Goal: Obtain resource: Obtain resource

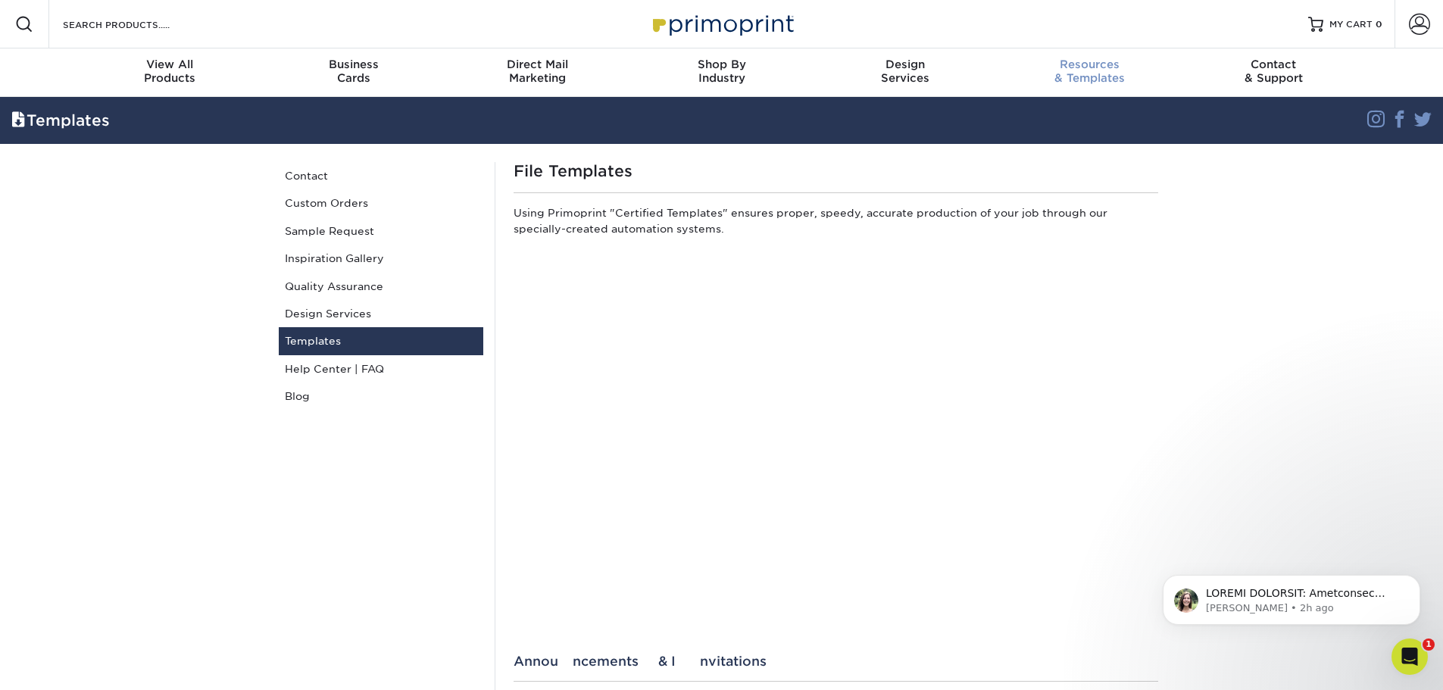
click at [1100, 72] on div "Resources & Templates" at bounding box center [1089, 71] width 184 height 27
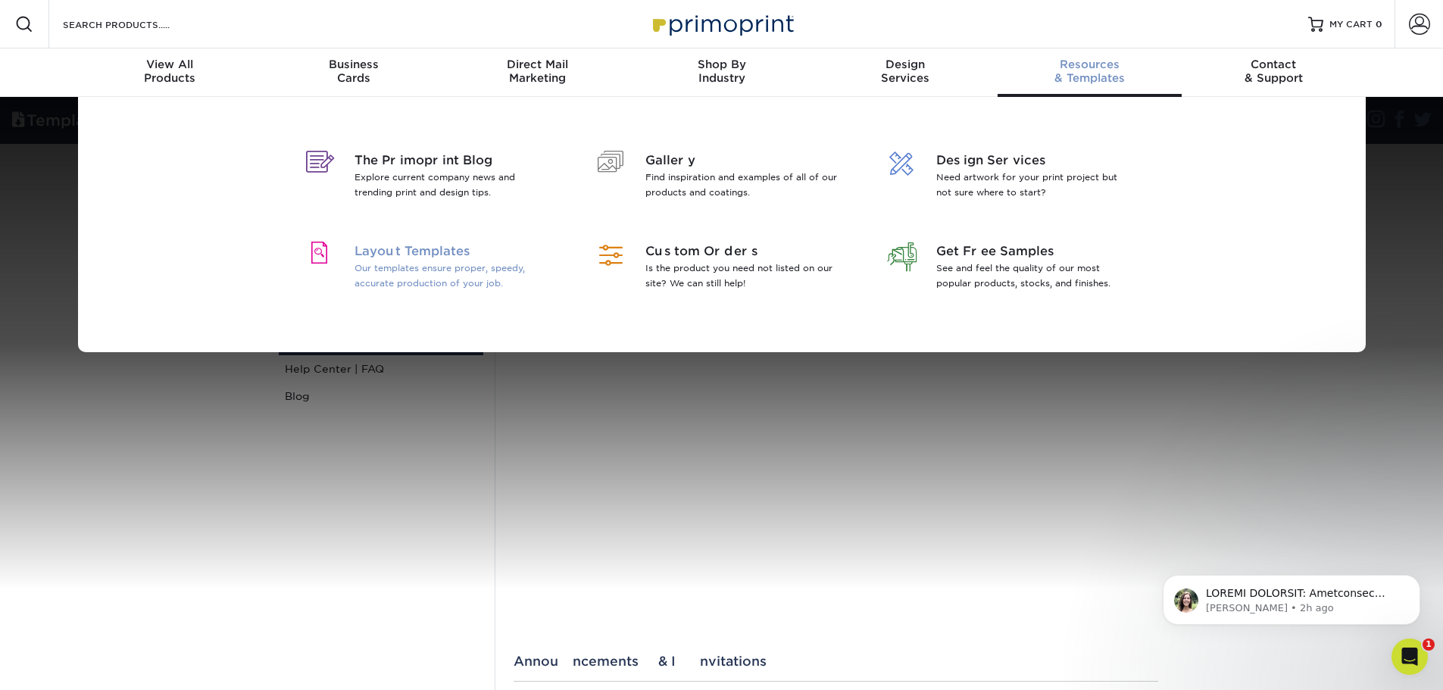
click at [448, 245] on span "Layout Templates" at bounding box center [452, 251] width 196 height 18
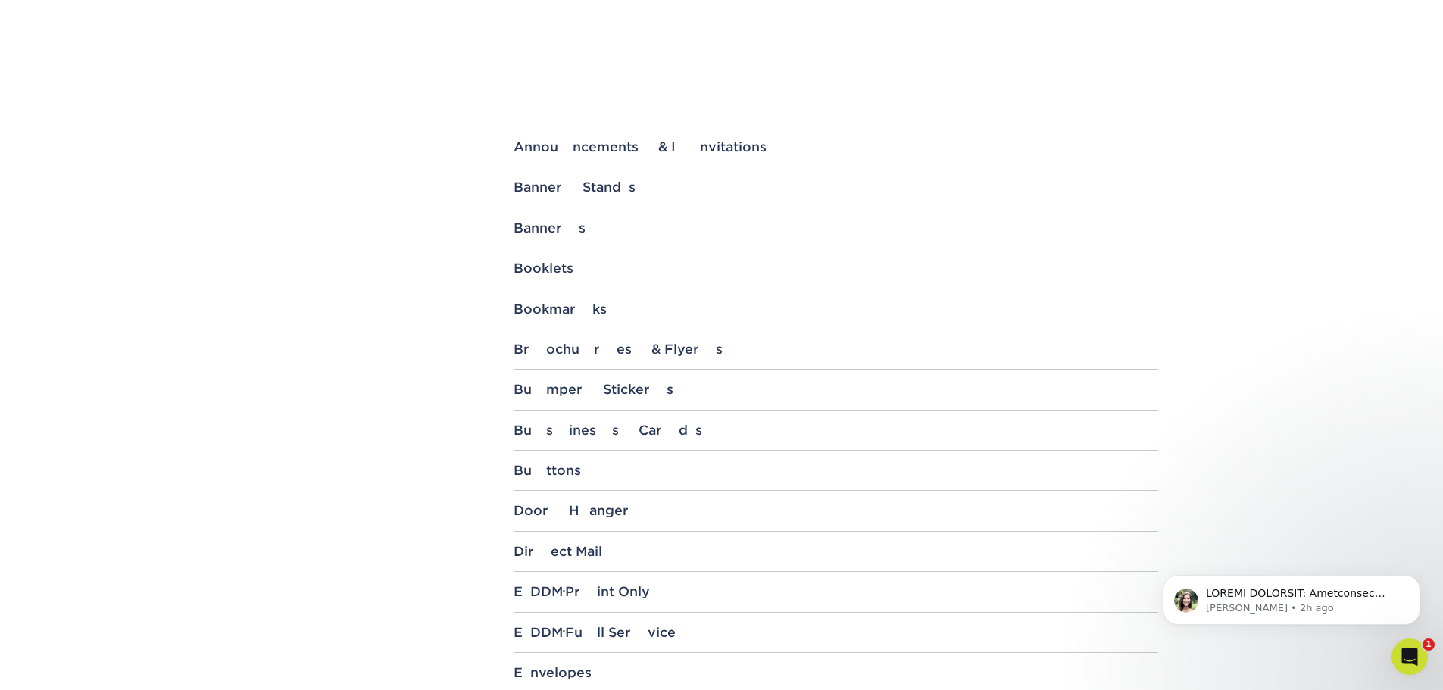
scroll to position [530, 0]
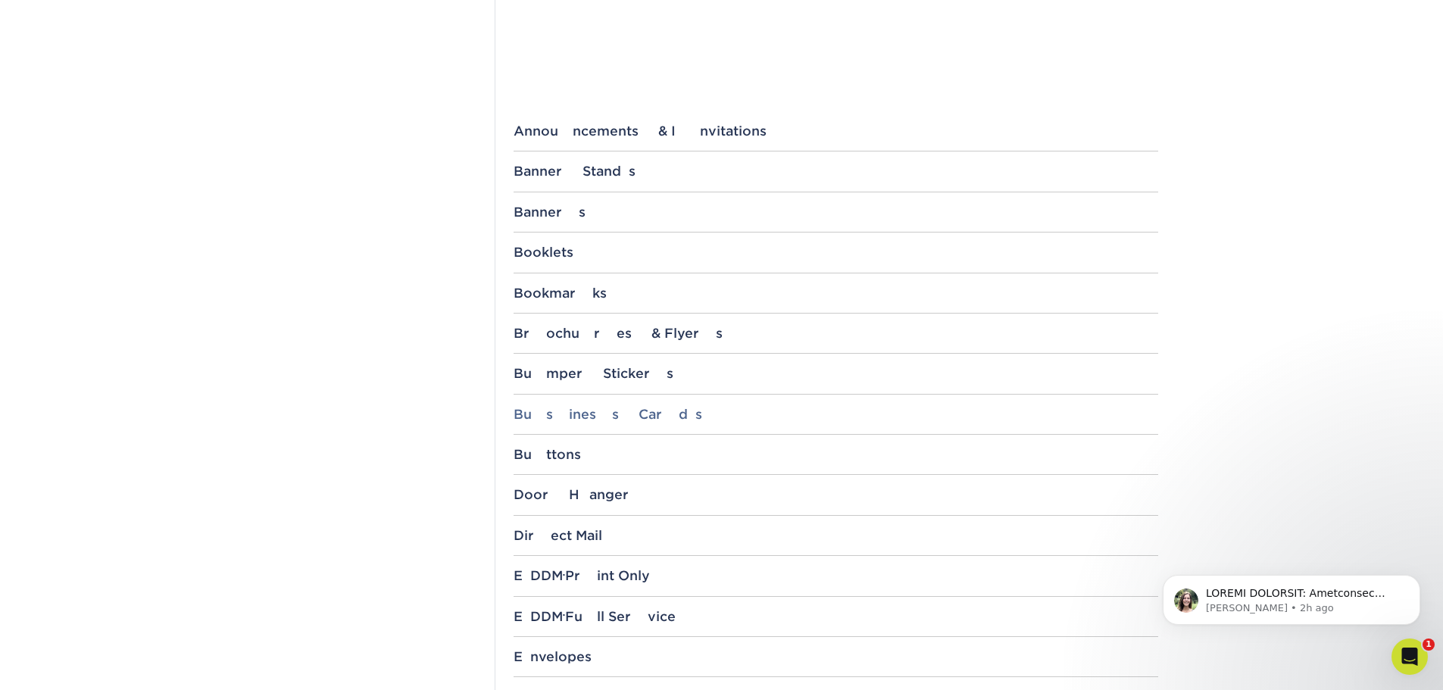
click at [562, 410] on div "Business Cards" at bounding box center [835, 414] width 644 height 15
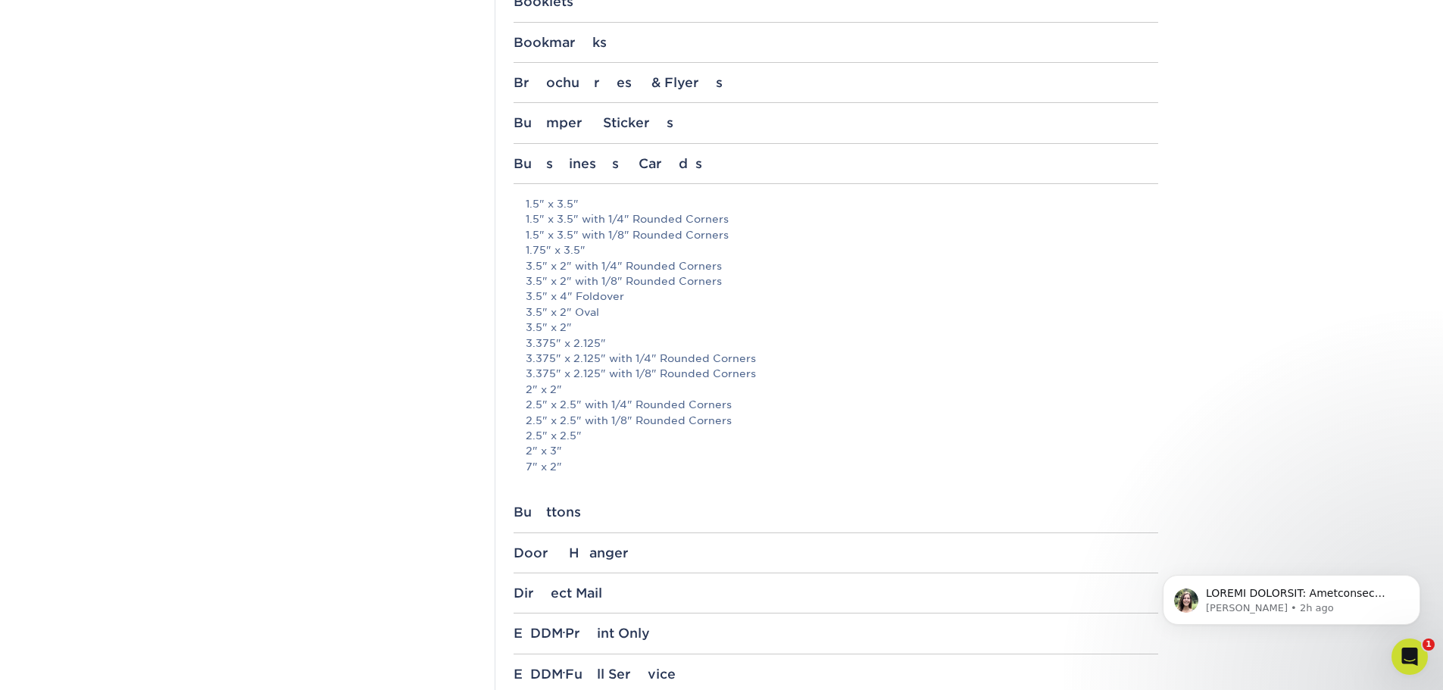
scroll to position [833, 0]
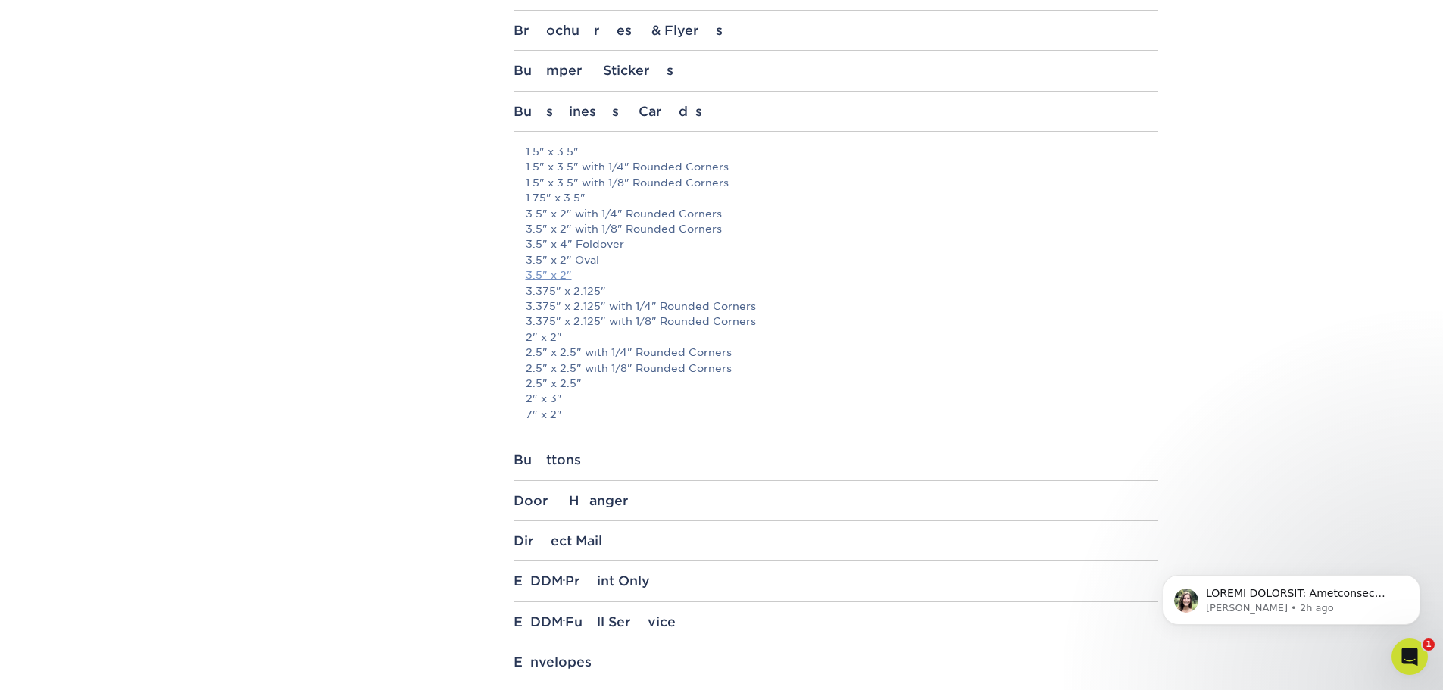
click at [548, 276] on link "3.5" x 2"" at bounding box center [549, 275] width 46 height 12
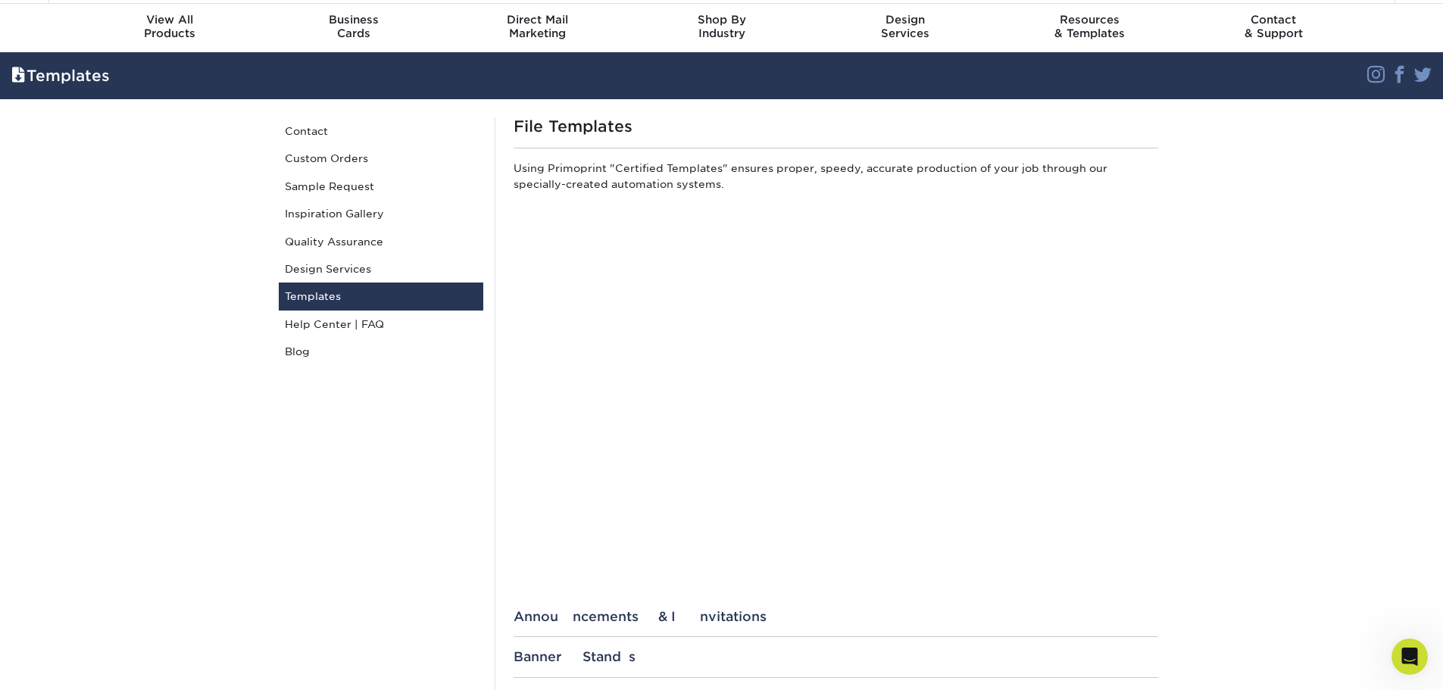
scroll to position [0, 0]
